Goal: Navigation & Orientation: Find specific page/section

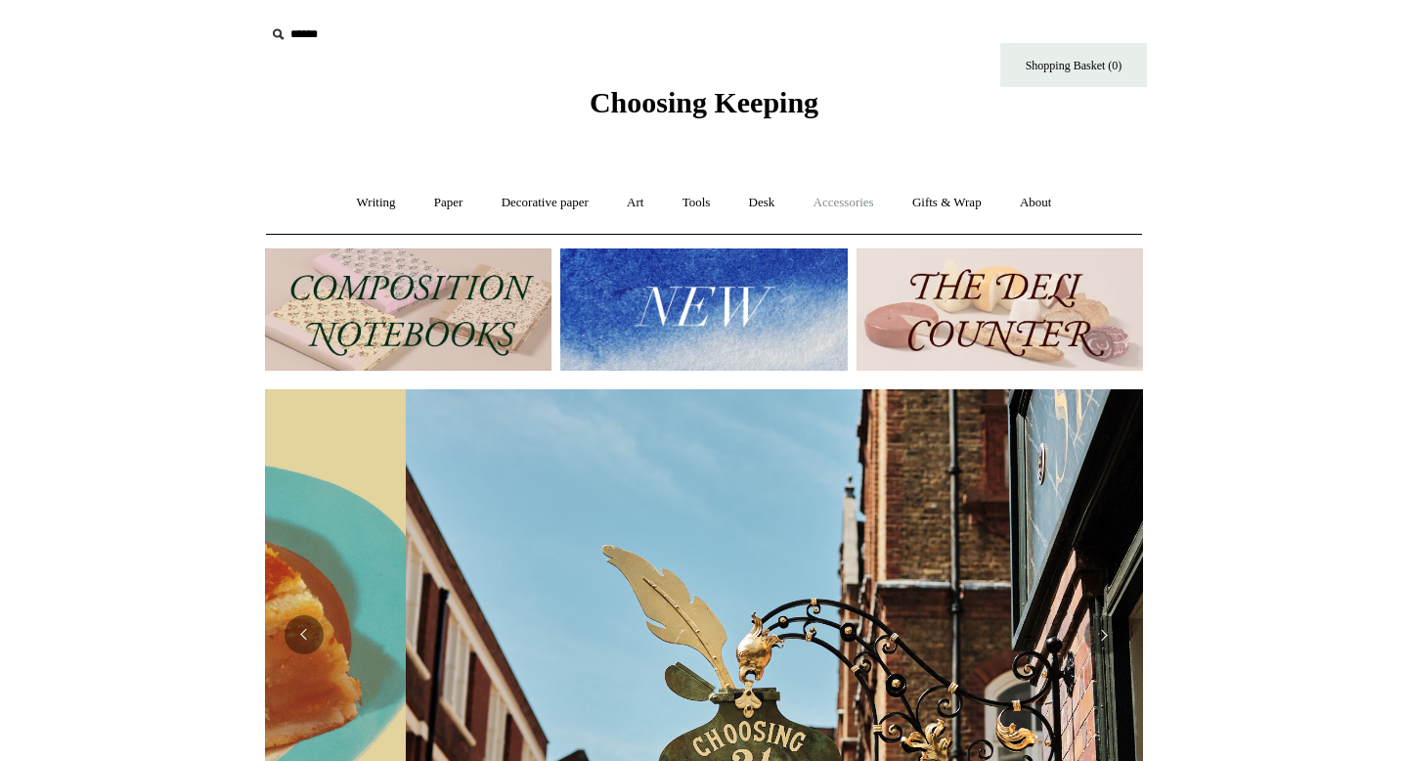
scroll to position [0, 878]
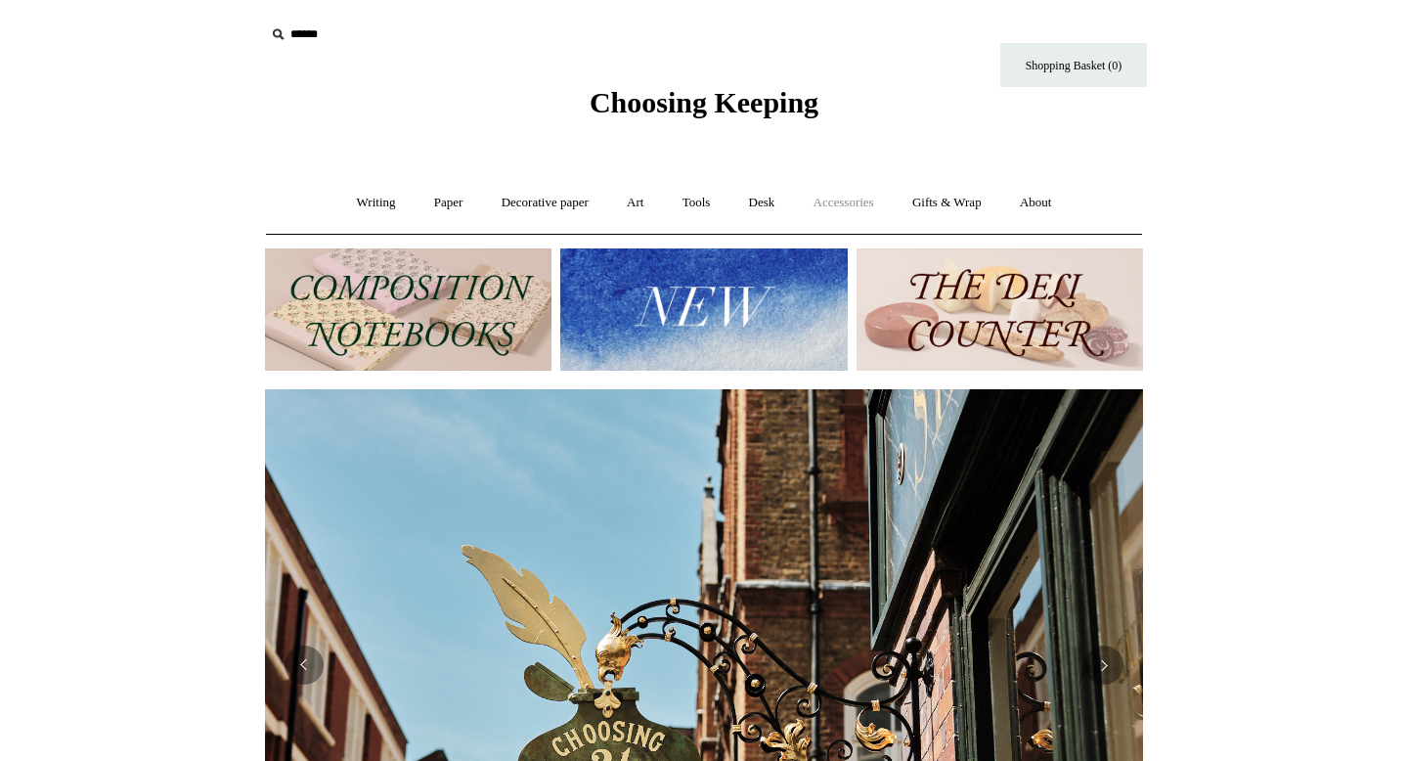
click at [861, 200] on link "Accessories +" at bounding box center [844, 203] width 96 height 52
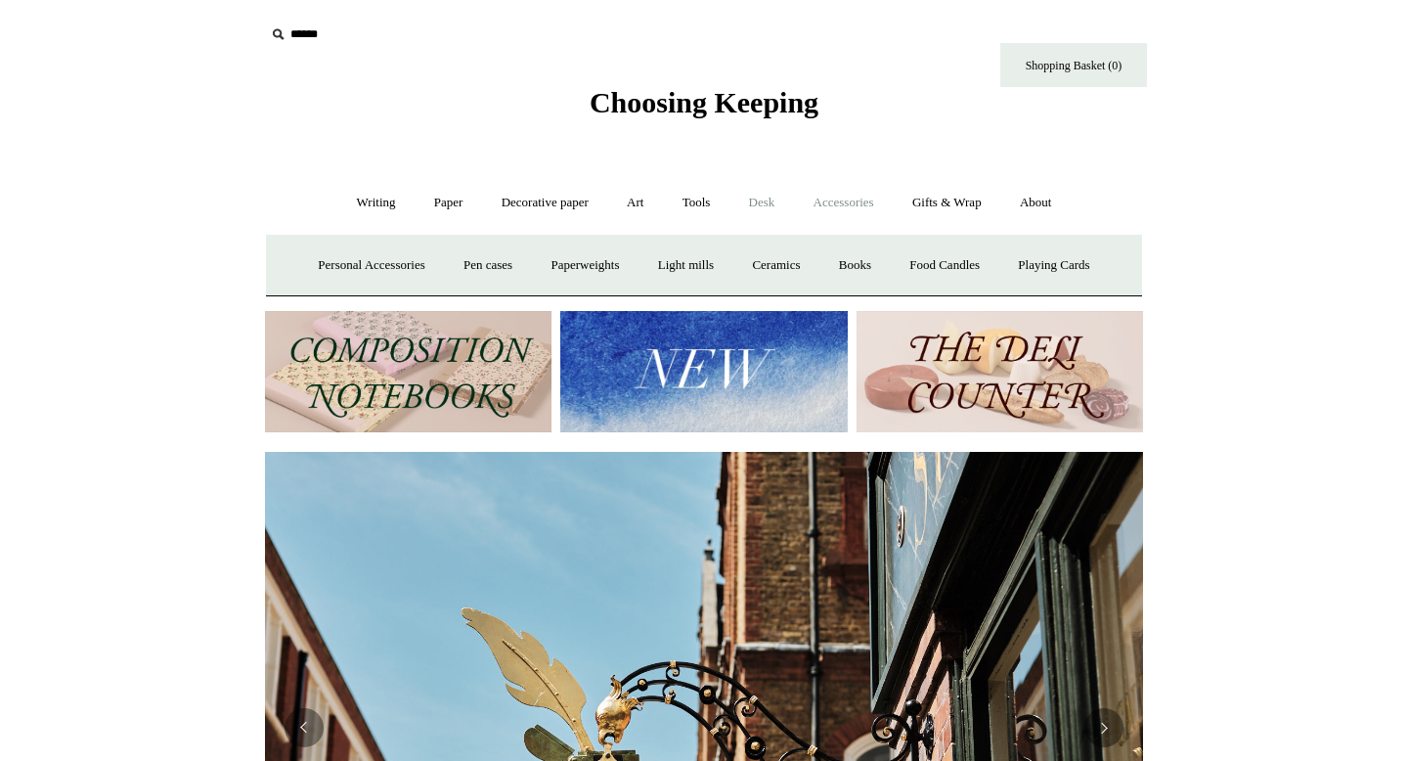
click at [760, 201] on link "Desk +" at bounding box center [762, 203] width 62 height 52
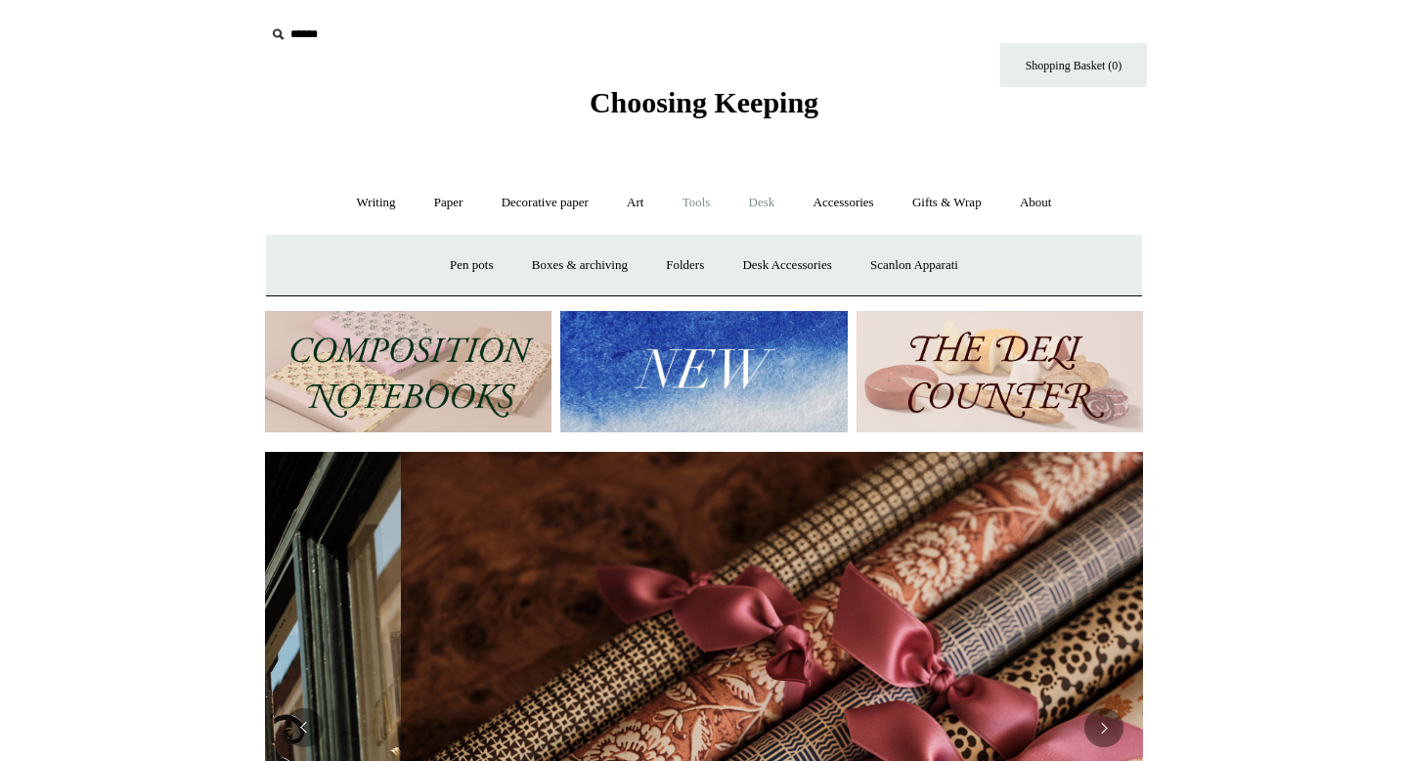
click at [699, 204] on link "Tools +" at bounding box center [697, 203] width 64 height 52
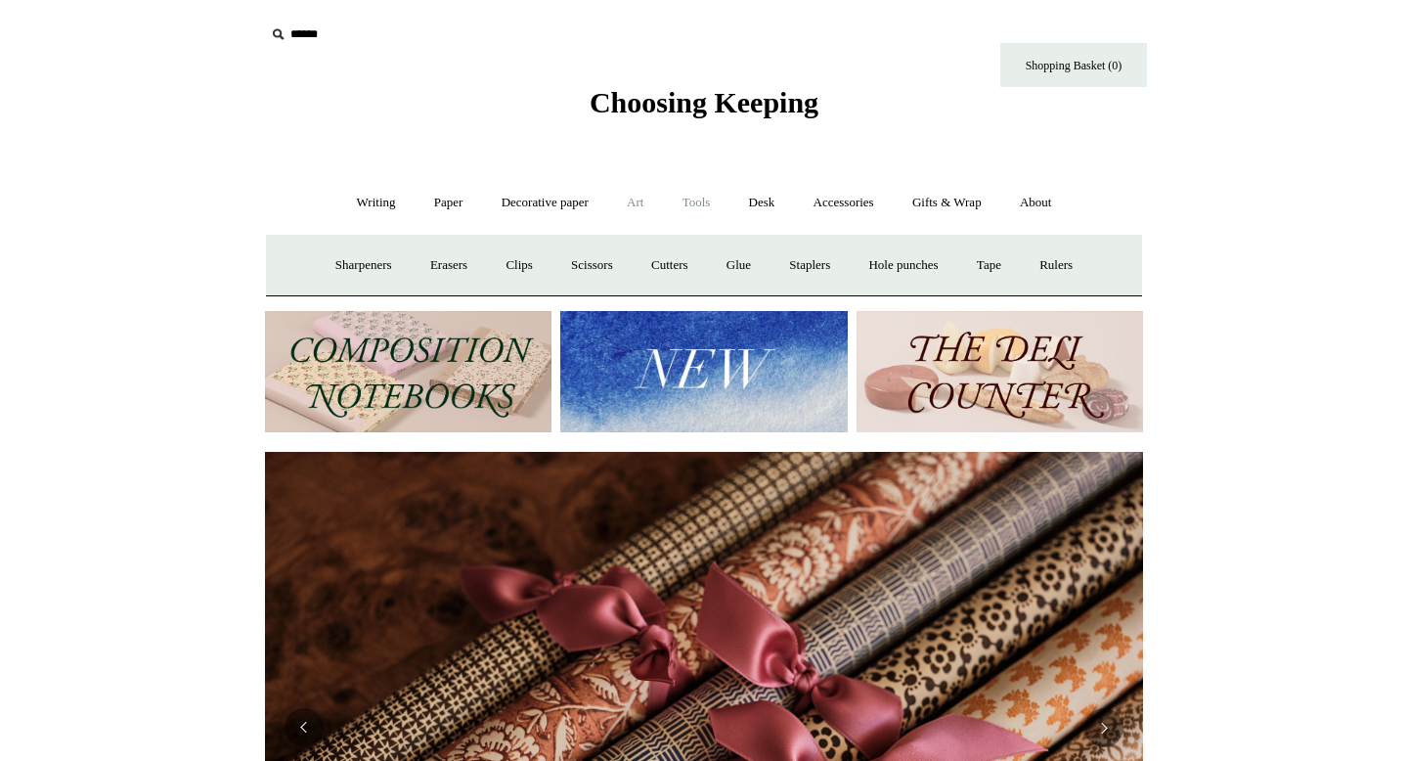
click at [634, 204] on link "Art +" at bounding box center [635, 203] width 52 height 52
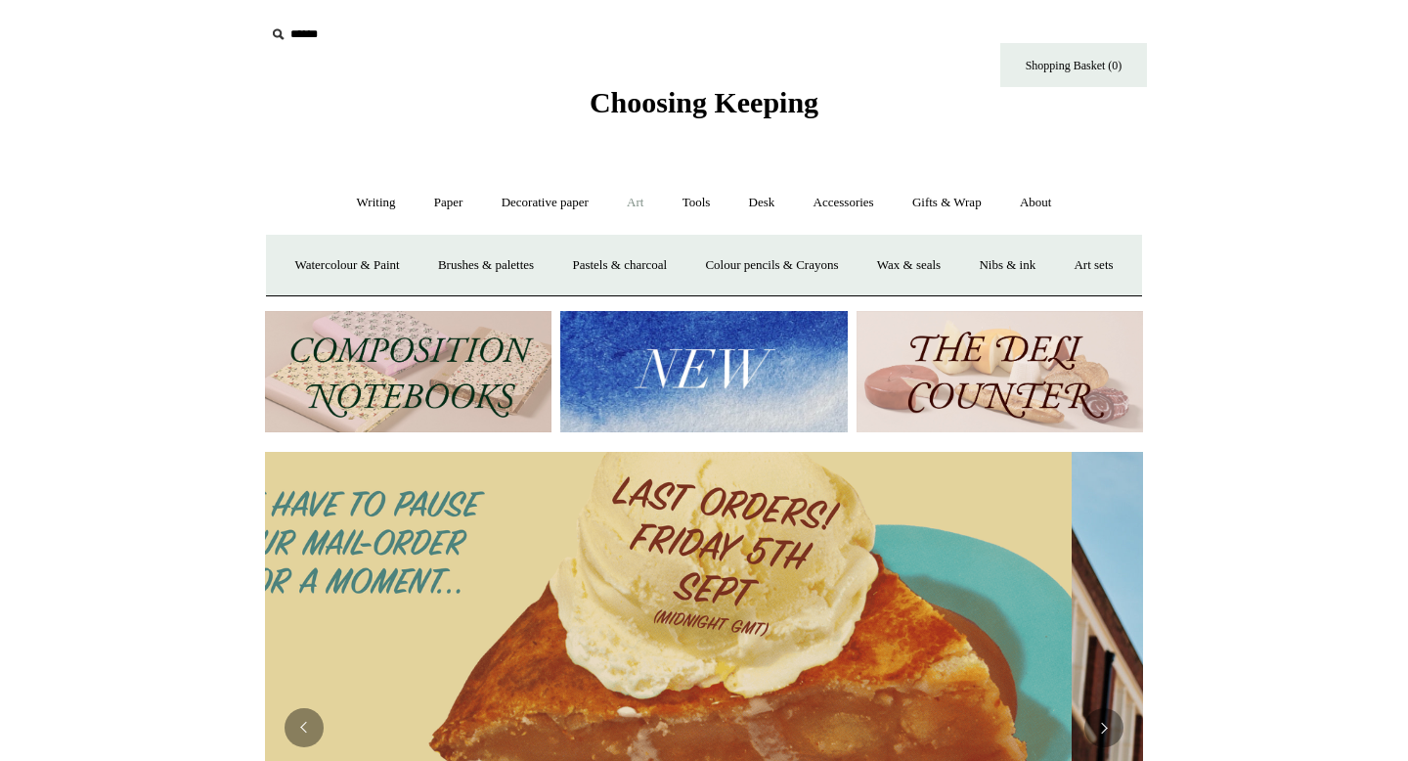
scroll to position [0, 0]
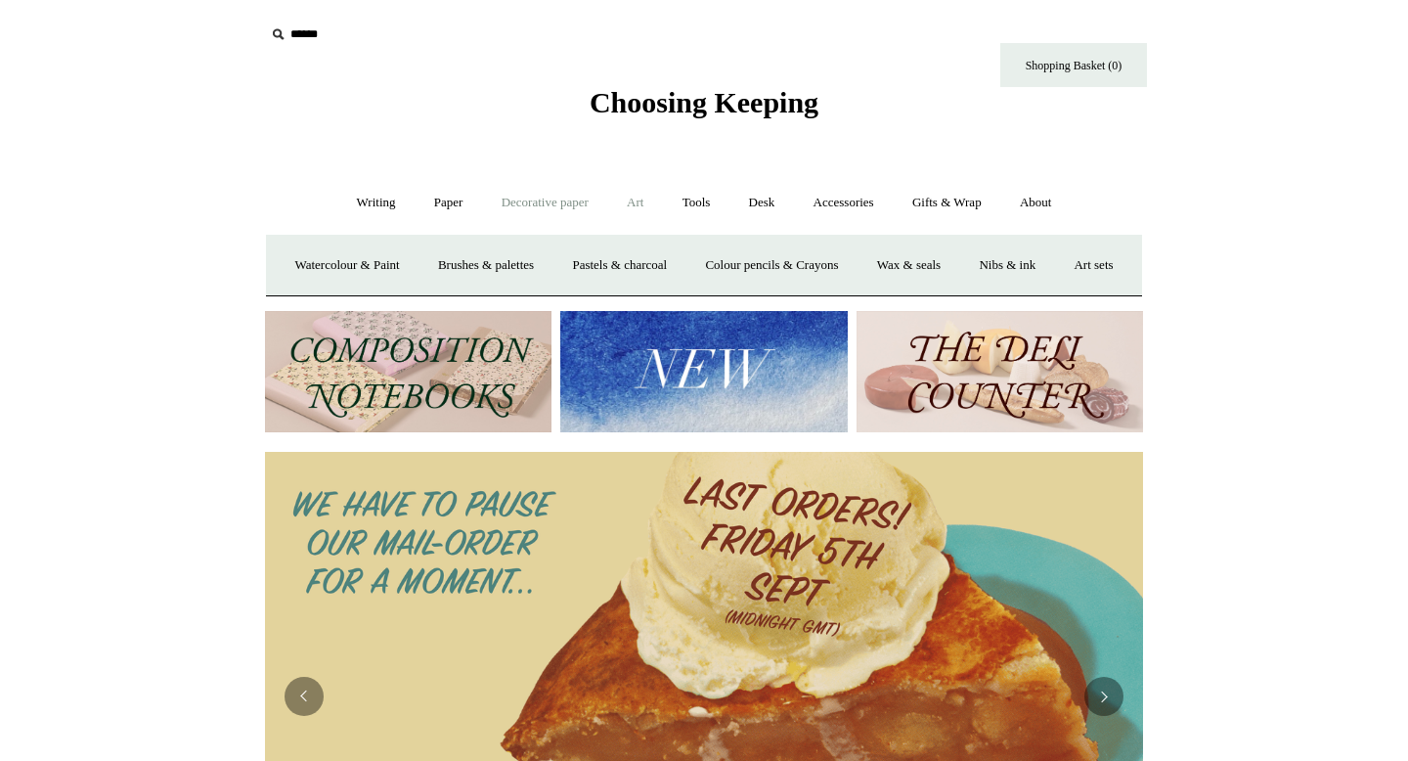
click at [523, 205] on link "Decorative paper +" at bounding box center [545, 203] width 122 height 52
click at [451, 203] on link "Paper +" at bounding box center [449, 203] width 65 height 52
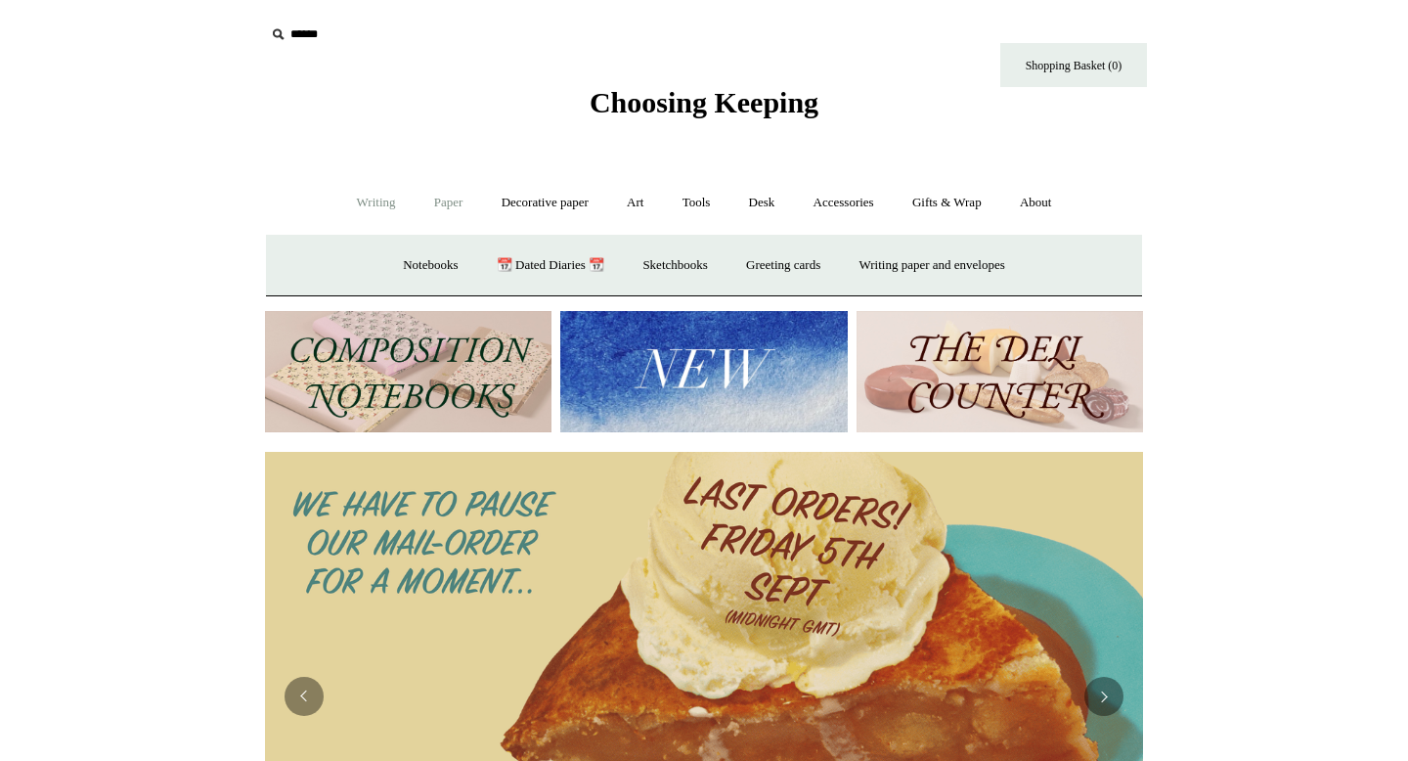
click at [378, 204] on link "Writing +" at bounding box center [376, 203] width 74 height 52
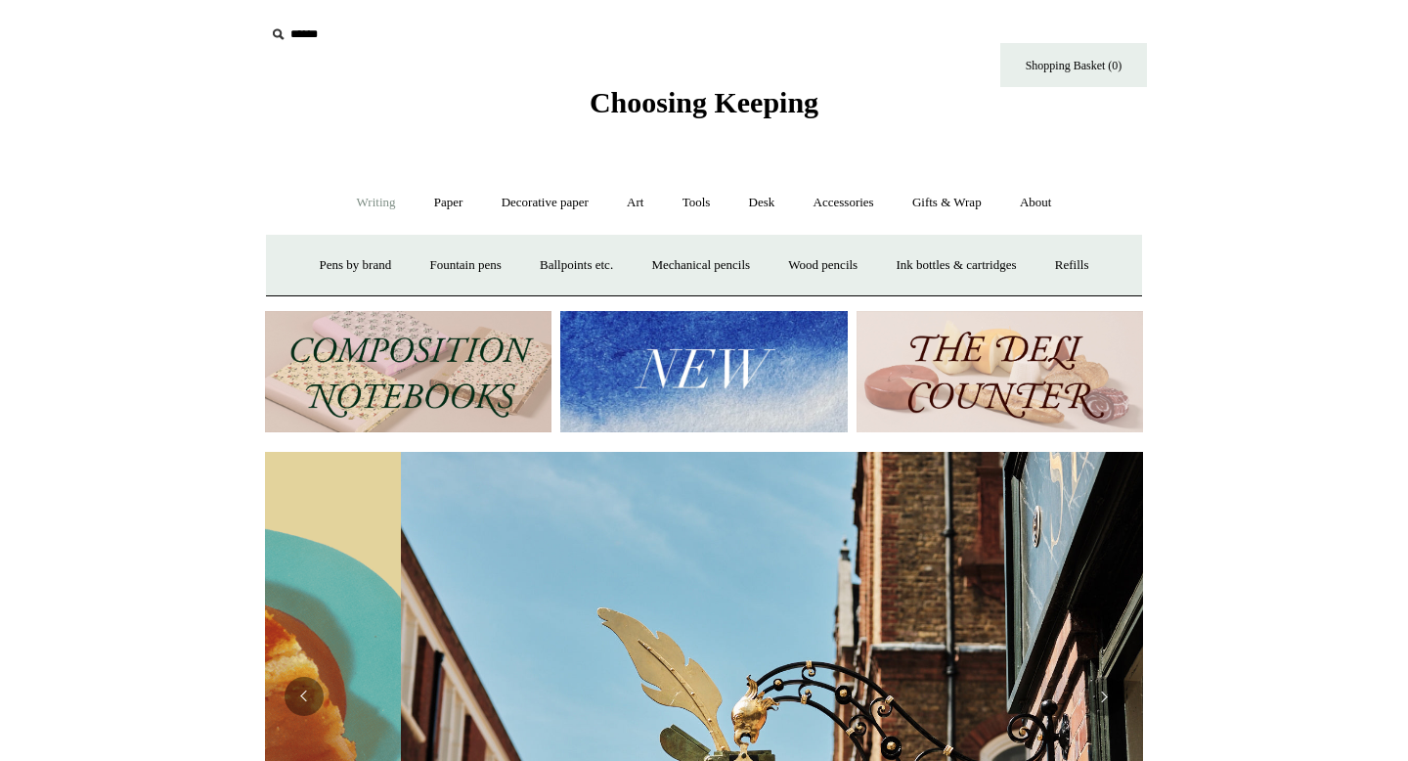
scroll to position [0, 878]
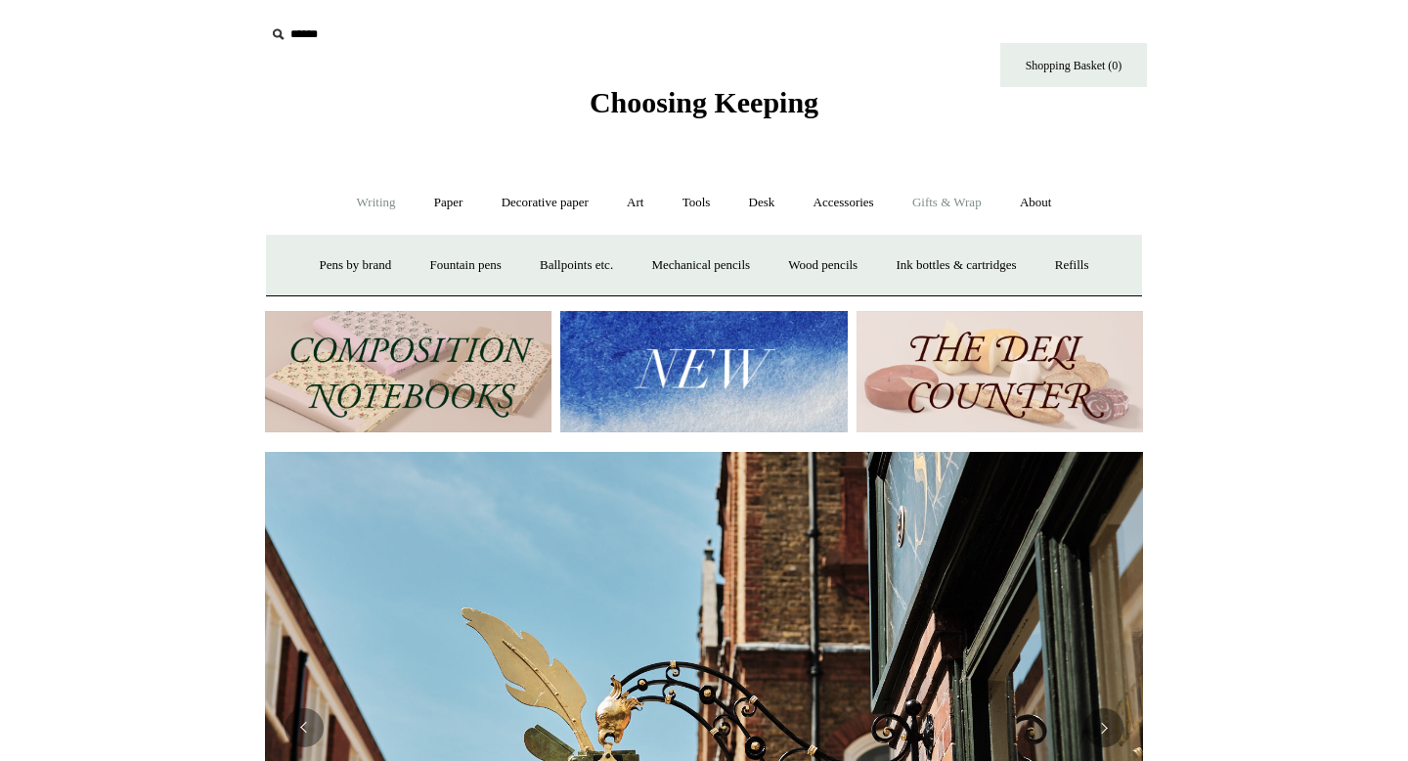
click at [961, 192] on link "Gifts & Wrap +" at bounding box center [947, 203] width 105 height 52
click at [928, 265] on link "Stickers" at bounding box center [908, 266] width 76 height 52
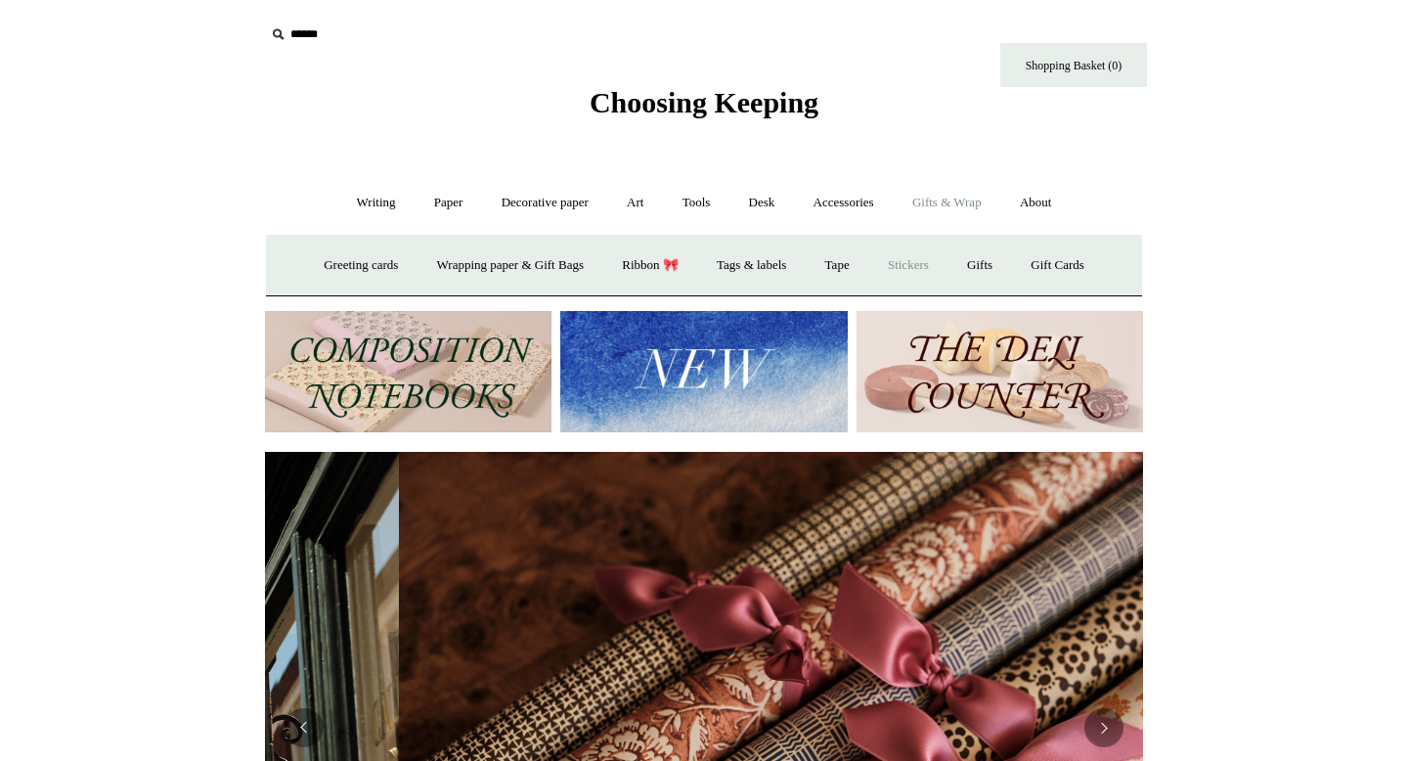
scroll to position [0, 1755]
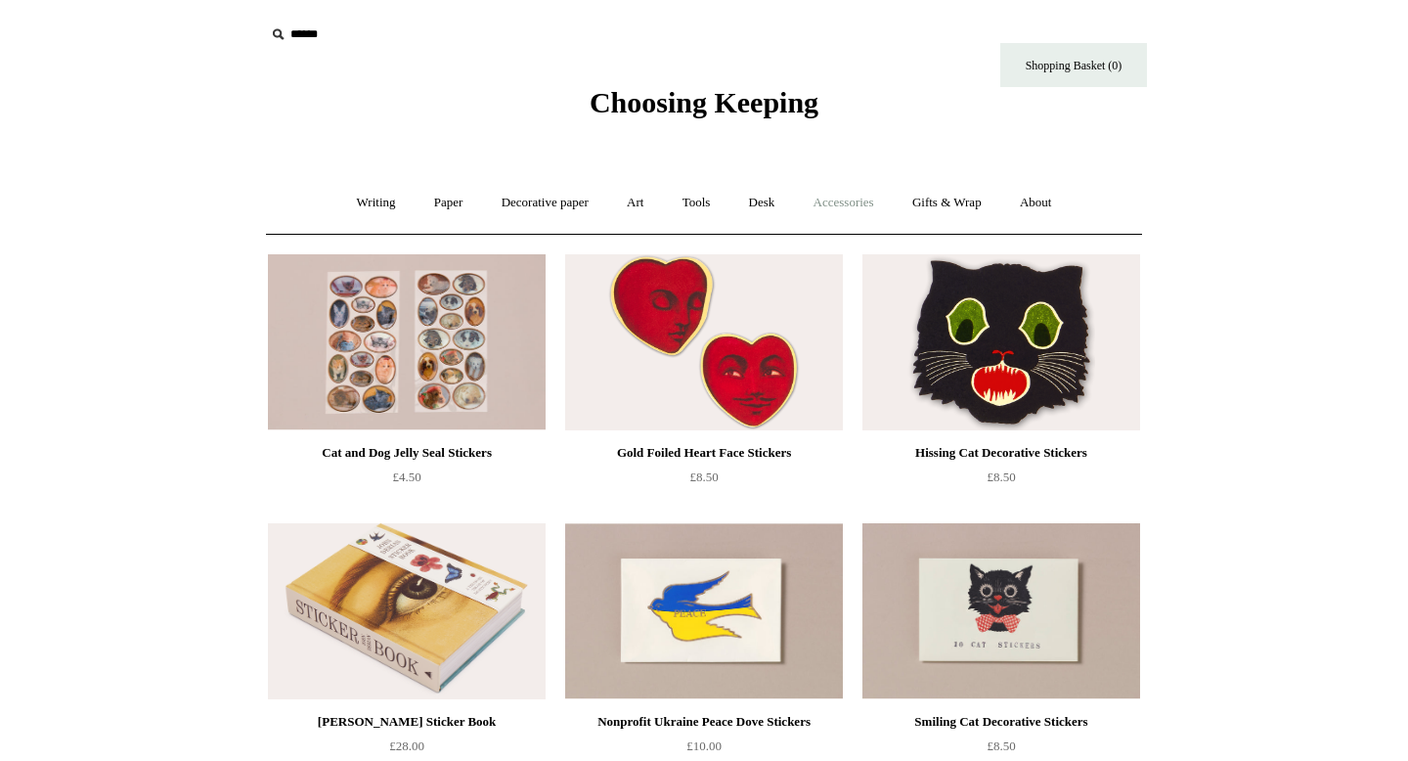
click at [851, 206] on link "Accessories +" at bounding box center [844, 203] width 96 height 52
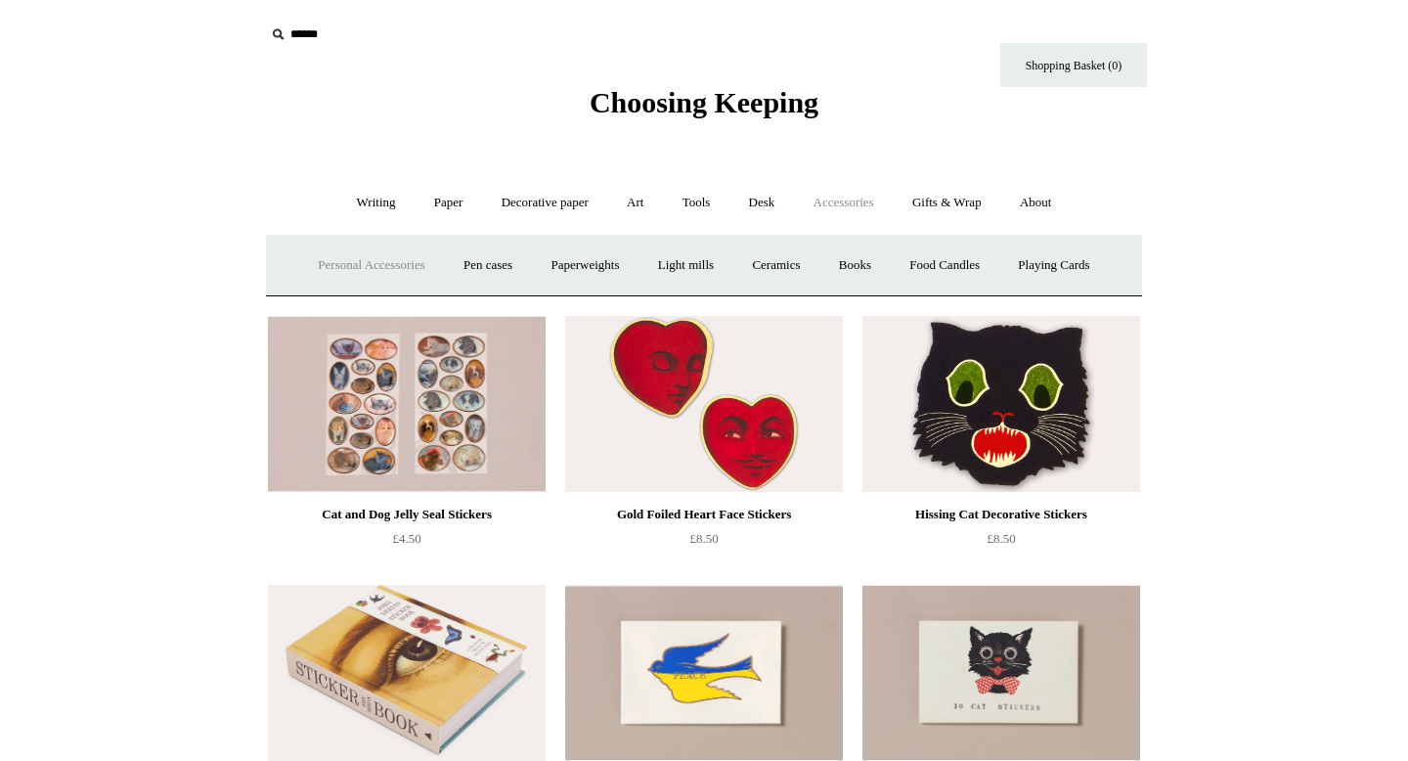
click at [336, 270] on link "Personal Accessories +" at bounding box center [371, 266] width 142 height 52
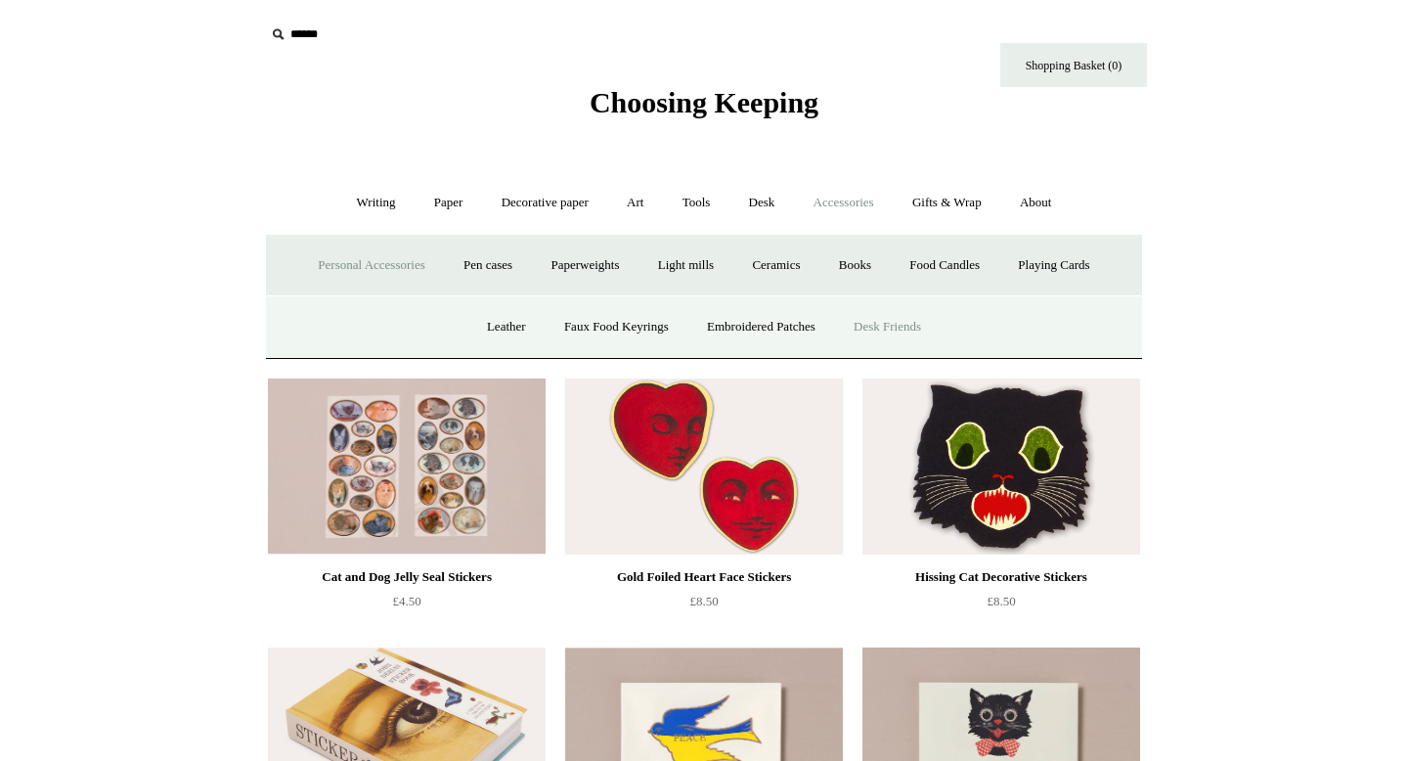
click at [906, 319] on link "Desk Friends" at bounding box center [887, 327] width 103 height 52
